Goal: Task Accomplishment & Management: Manage account settings

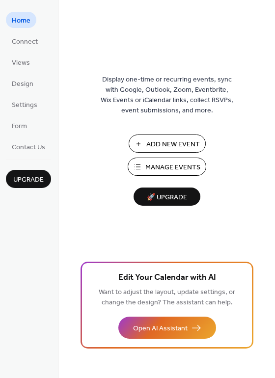
click at [176, 166] on span "Manage Events" at bounding box center [172, 167] width 55 height 10
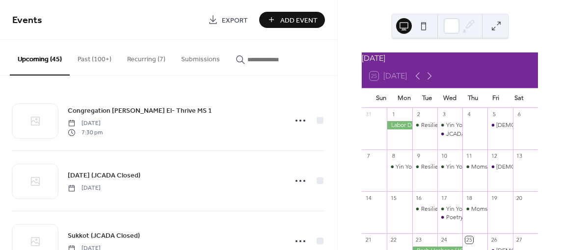
click at [149, 58] on button "Recurring (7)" at bounding box center [146, 57] width 54 height 35
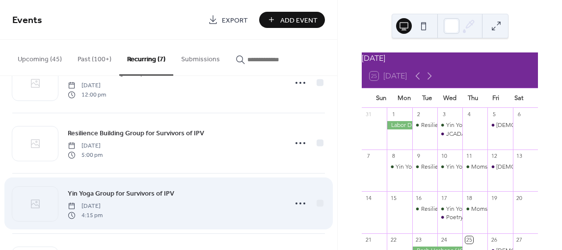
scroll to position [147, 0]
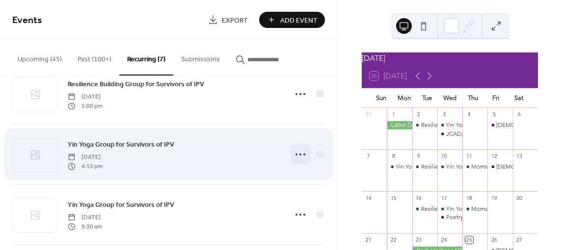
click at [300, 155] on icon at bounding box center [300, 155] width 16 height 16
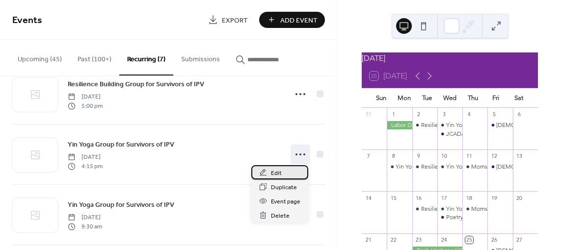
click at [287, 175] on div "Edit" at bounding box center [279, 172] width 57 height 14
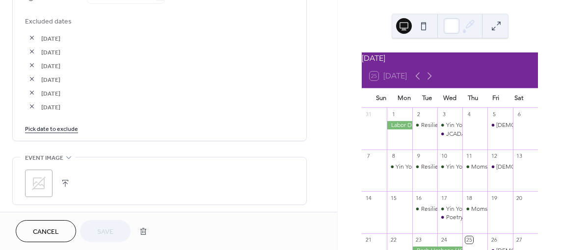
scroll to position [589, 0]
click at [59, 128] on link "Pick date to exclude" at bounding box center [51, 126] width 53 height 10
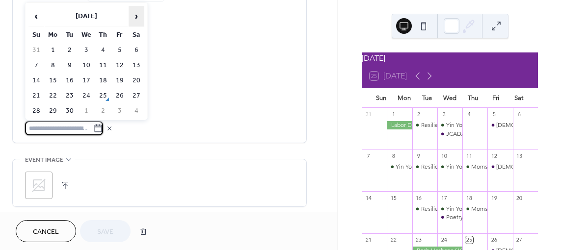
click at [141, 13] on span "›" at bounding box center [136, 16] width 15 height 20
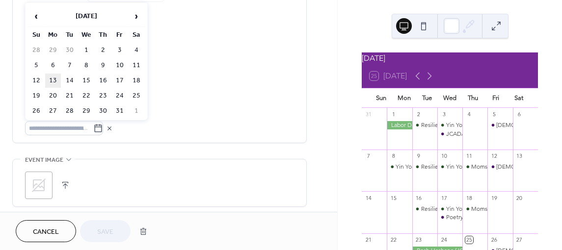
click at [51, 80] on td "13" at bounding box center [53, 81] width 16 height 14
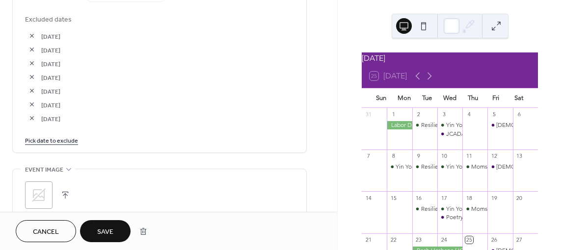
click at [56, 140] on link "Pick date to exclude" at bounding box center [51, 140] width 53 height 10
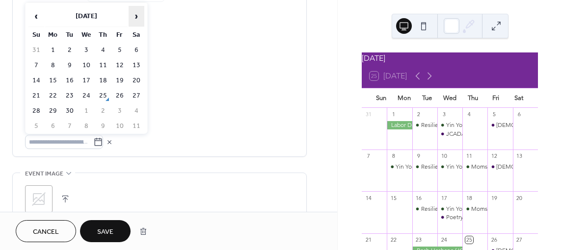
click at [136, 17] on span "›" at bounding box center [136, 16] width 15 height 20
click at [50, 111] on td "27" at bounding box center [53, 111] width 16 height 14
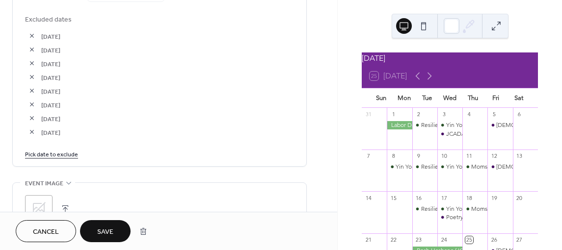
click at [115, 228] on button "Save" at bounding box center [105, 231] width 51 height 22
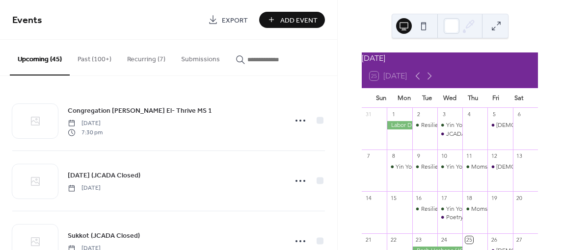
click at [131, 55] on button "Recurring (7)" at bounding box center [146, 57] width 54 height 35
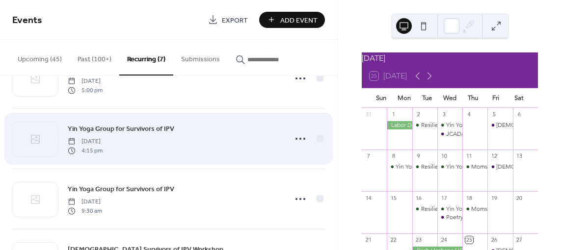
scroll to position [196, 0]
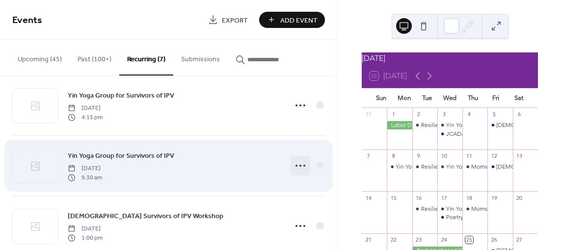
click at [292, 164] on icon at bounding box center [300, 166] width 16 height 16
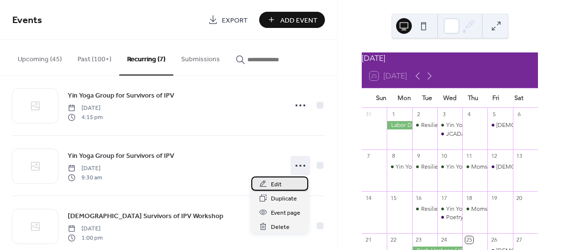
click at [276, 183] on span "Edit" at bounding box center [276, 185] width 11 height 10
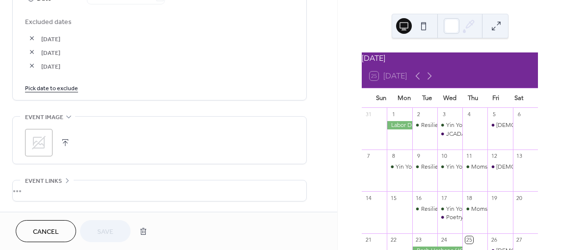
scroll to position [589, 0]
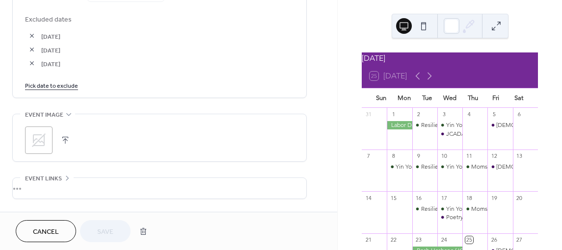
click at [51, 85] on link "Pick date to exclude" at bounding box center [51, 85] width 53 height 10
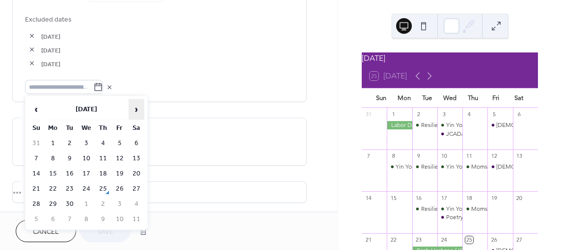
click at [134, 112] on span "›" at bounding box center [136, 110] width 15 height 20
click at [88, 173] on td "15" at bounding box center [86, 174] width 16 height 14
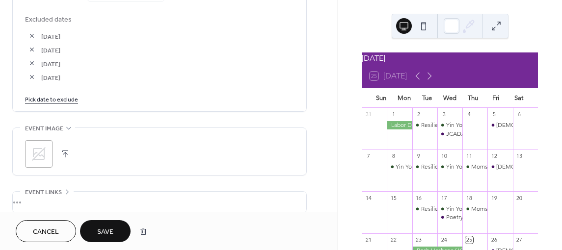
click at [50, 100] on link "Pick date to exclude" at bounding box center [51, 99] width 53 height 10
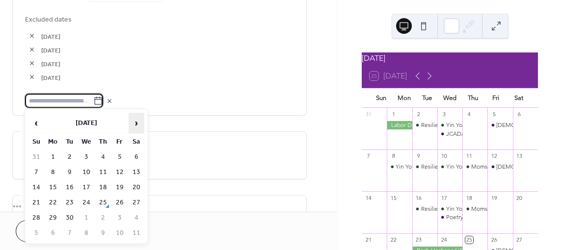
click at [136, 126] on span "›" at bounding box center [136, 123] width 15 height 20
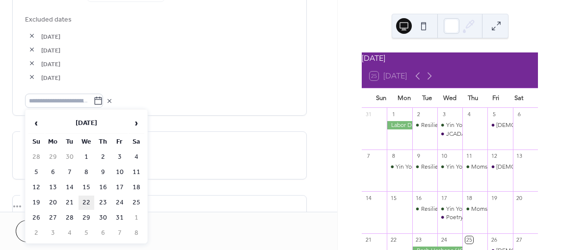
click at [85, 202] on td "22" at bounding box center [86, 203] width 16 height 14
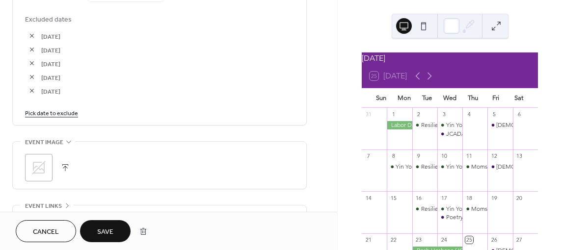
click at [31, 90] on button "button" at bounding box center [32, 91] width 14 height 14
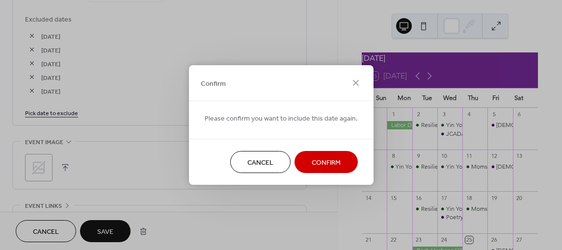
click at [314, 159] on span "Confirm" at bounding box center [325, 163] width 29 height 10
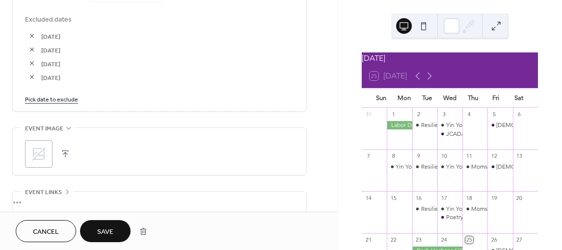
click at [64, 96] on link "Pick date to exclude" at bounding box center [51, 99] width 53 height 10
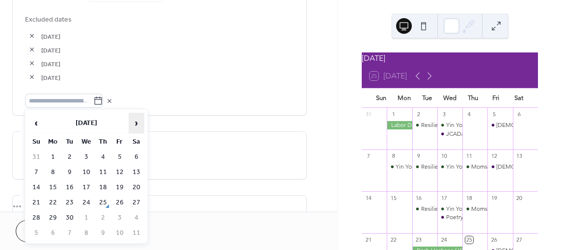
click at [133, 126] on span "›" at bounding box center [136, 123] width 15 height 20
click at [88, 218] on td "29" at bounding box center [86, 218] width 16 height 14
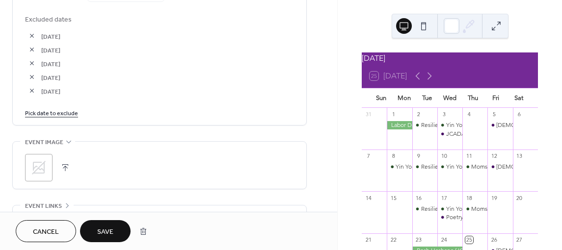
click at [98, 229] on span "Save" at bounding box center [105, 232] width 16 height 10
